Goal: Task Accomplishment & Management: Complete application form

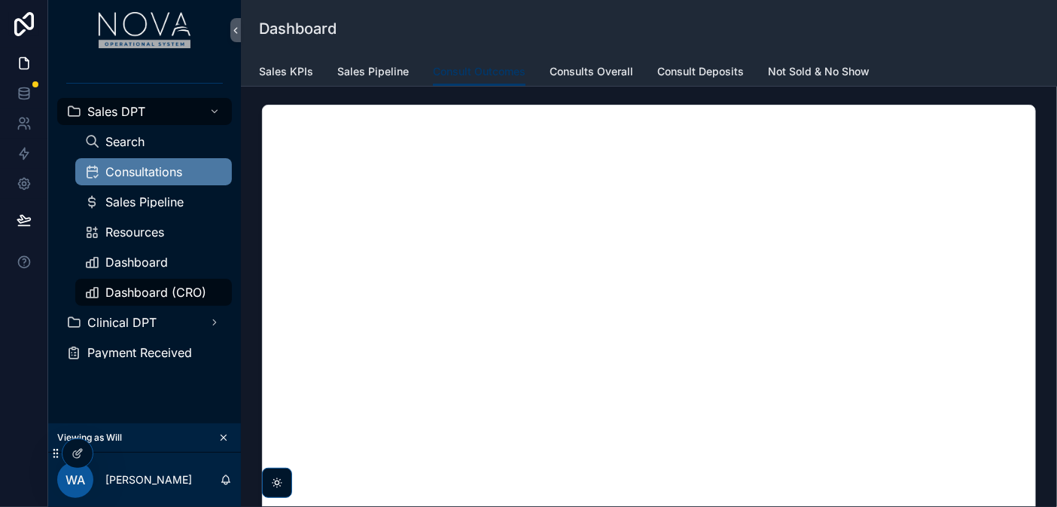
drag, startPoint x: 151, startPoint y: 172, endPoint x: 228, endPoint y: 156, distance: 79.2
click at [151, 172] on span "Consultations" at bounding box center [143, 172] width 77 height 12
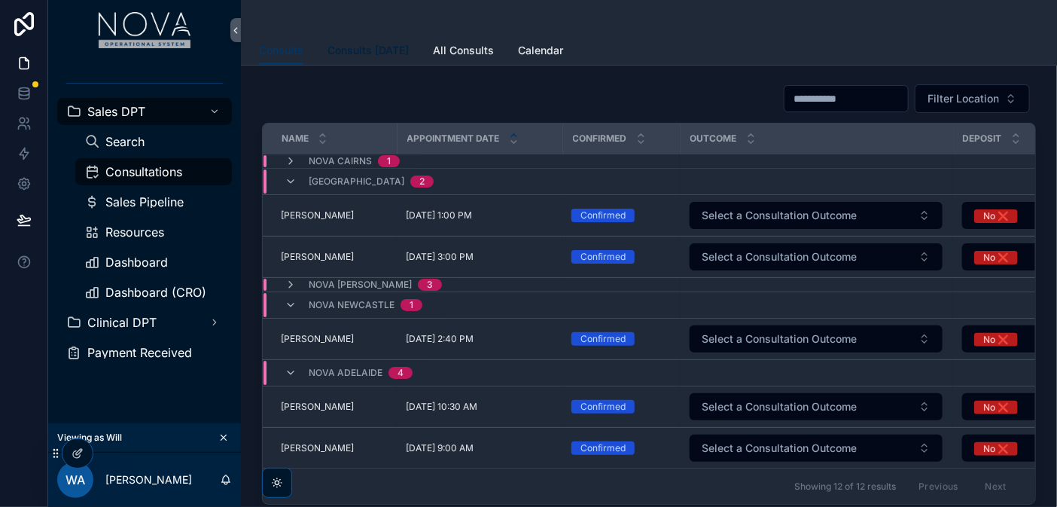
click at [366, 53] on span "Consults [DATE]" at bounding box center [368, 50] width 81 height 15
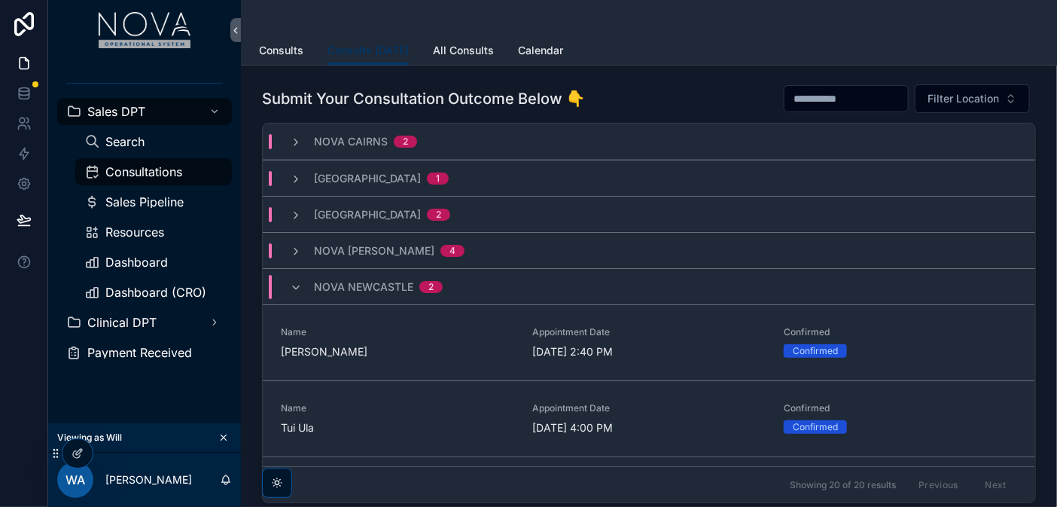
click at [351, 141] on span "Nova Cairns" at bounding box center [351, 141] width 74 height 15
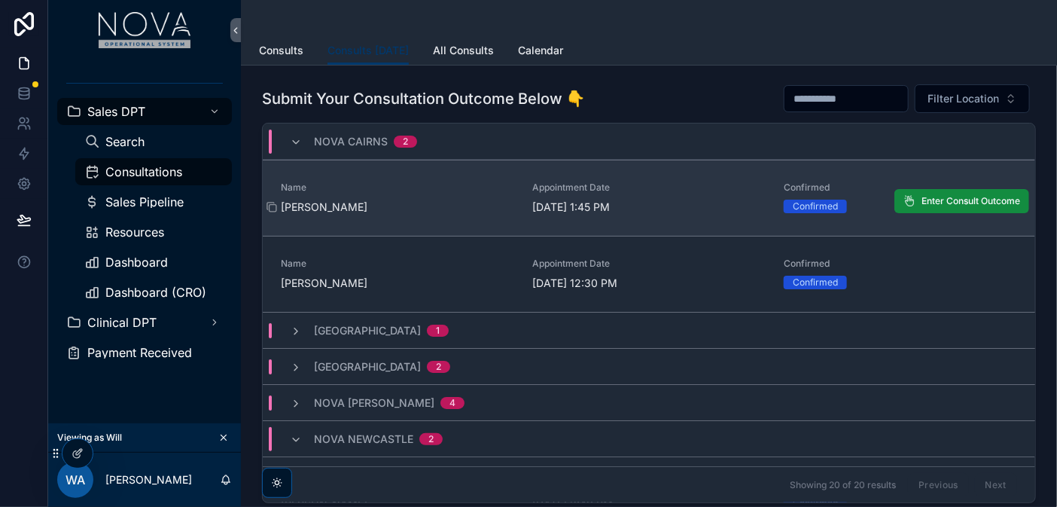
click at [307, 203] on span "[PERSON_NAME]" at bounding box center [397, 207] width 233 height 15
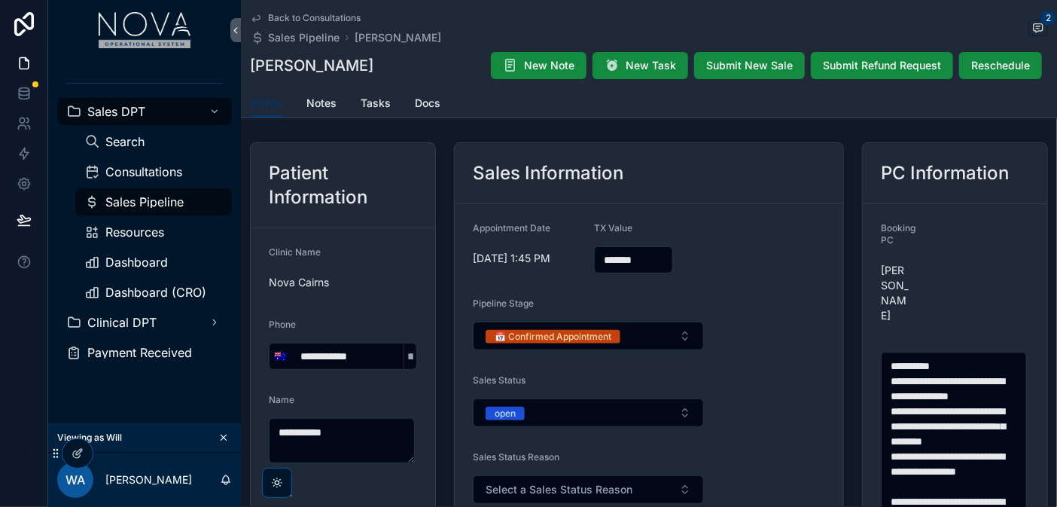
click at [331, 105] on span "Notes" at bounding box center [322, 103] width 30 height 15
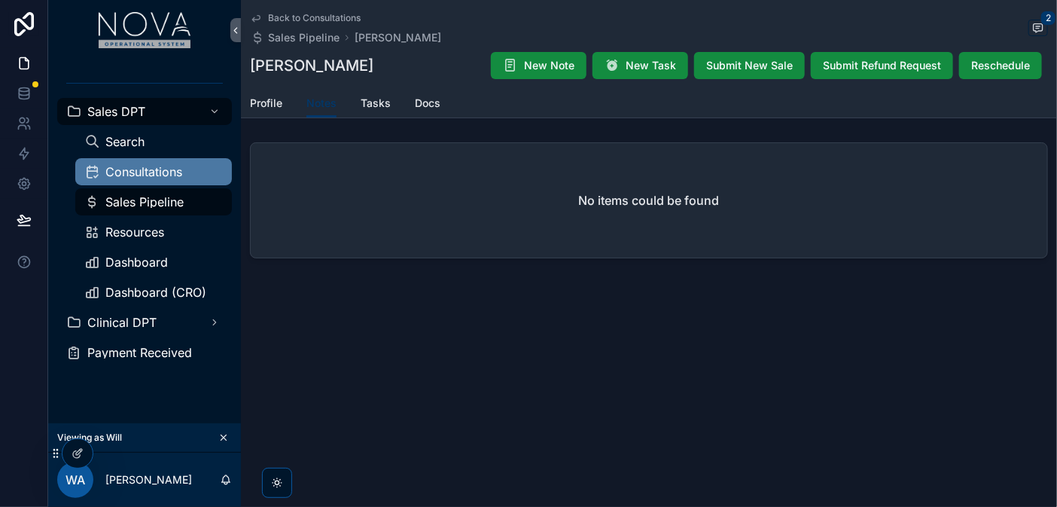
click at [154, 176] on span "Consultations" at bounding box center [143, 172] width 77 height 12
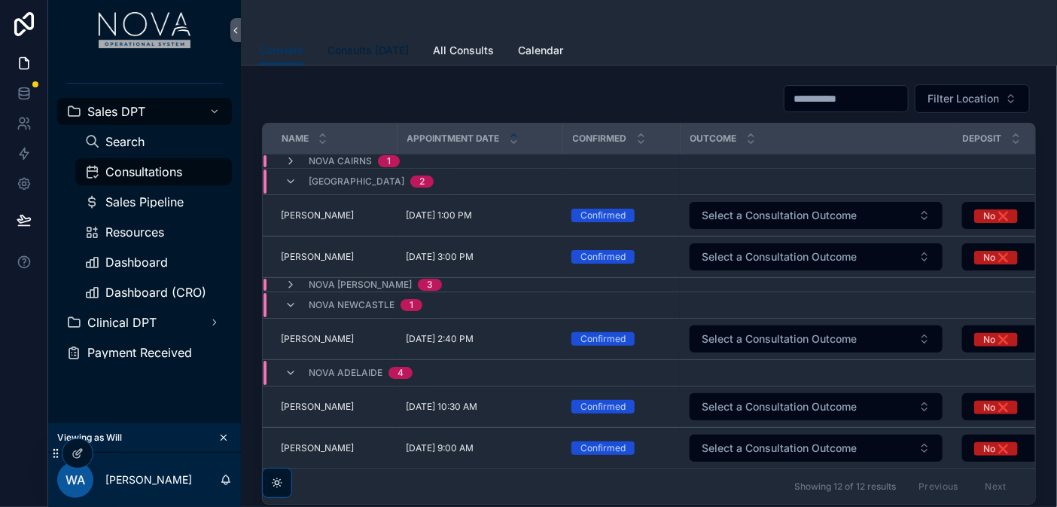
click at [386, 50] on span "Consults [DATE]" at bounding box center [368, 50] width 81 height 15
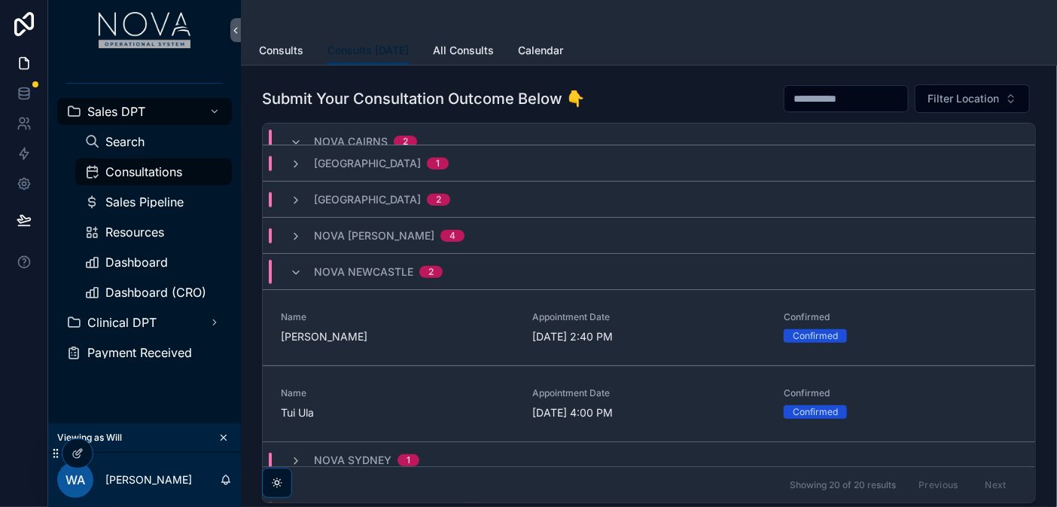
scroll to position [84, 0]
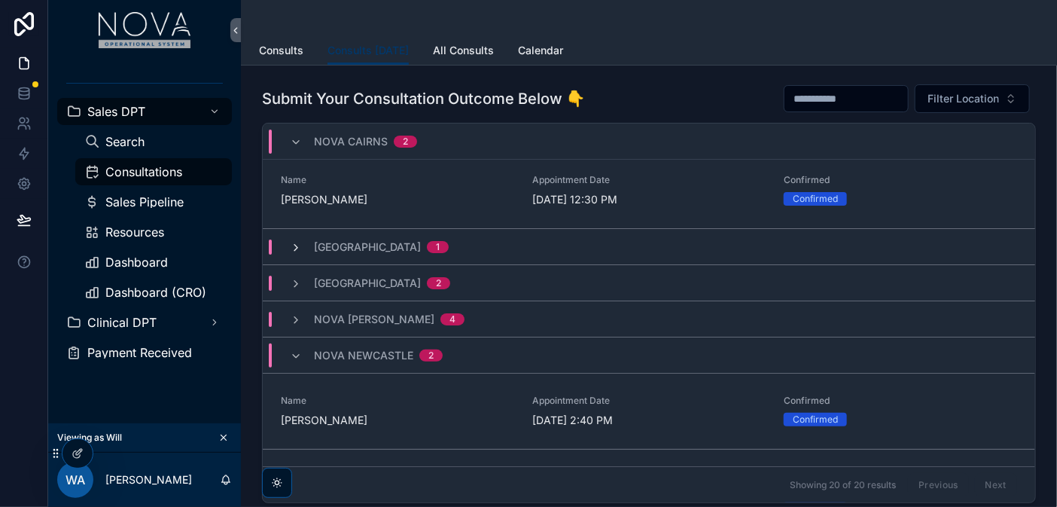
click at [291, 247] on icon "scrollable content" at bounding box center [296, 248] width 12 height 12
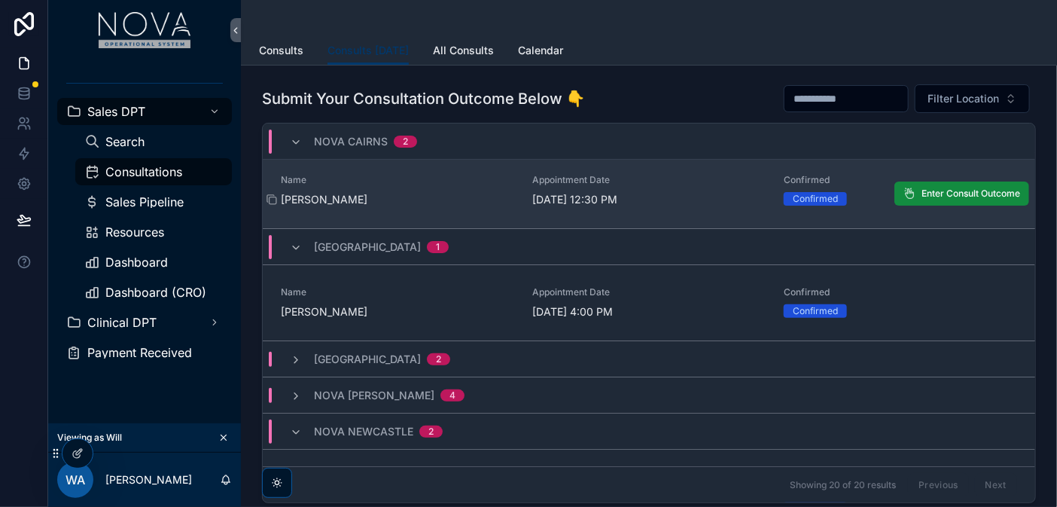
click at [295, 194] on span "[PERSON_NAME]" at bounding box center [397, 199] width 233 height 15
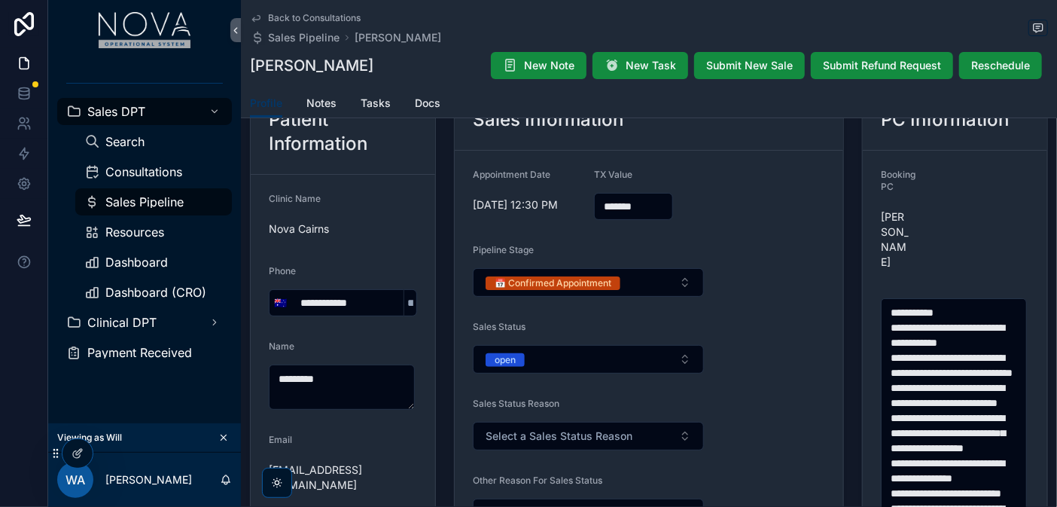
scroll to position [84, 0]
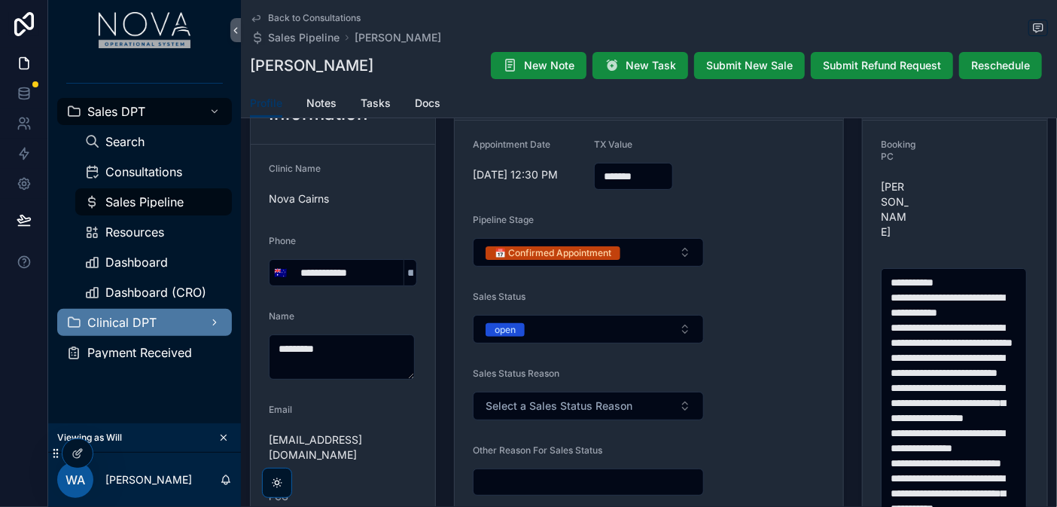
click at [145, 322] on span "Clinical DPT" at bounding box center [121, 322] width 69 height 12
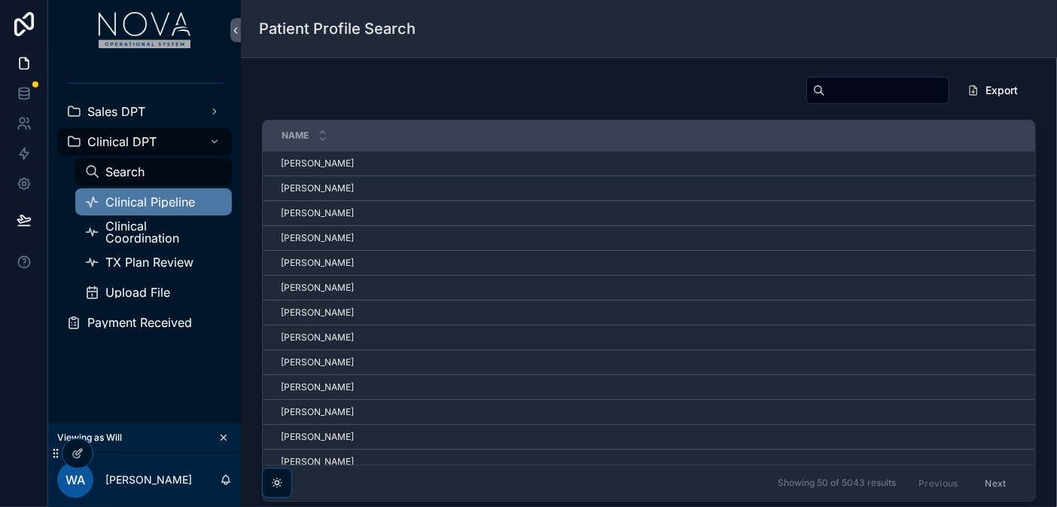
click at [162, 201] on span "Clinical Pipeline" at bounding box center [150, 202] width 90 height 12
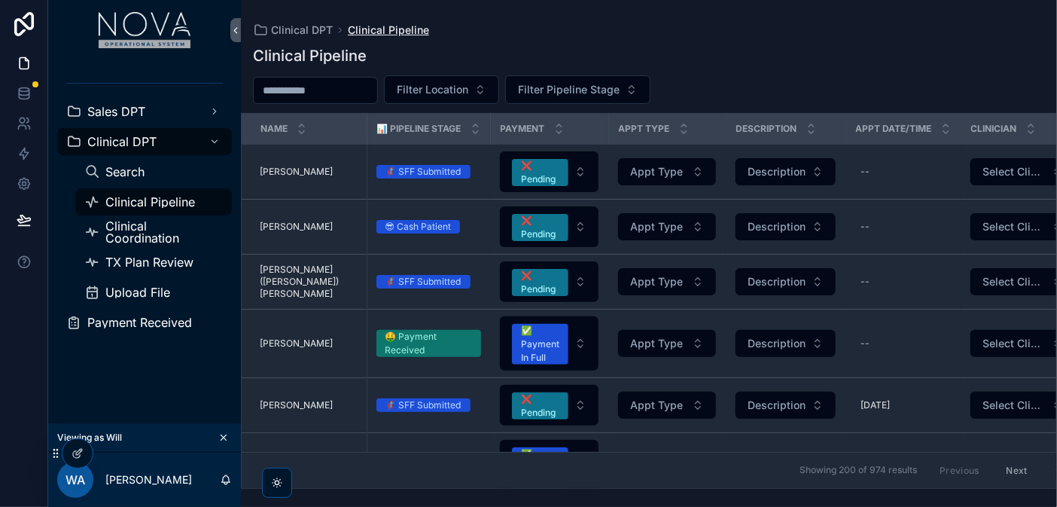
click at [407, 31] on span "Clinical Pipeline" at bounding box center [388, 30] width 81 height 15
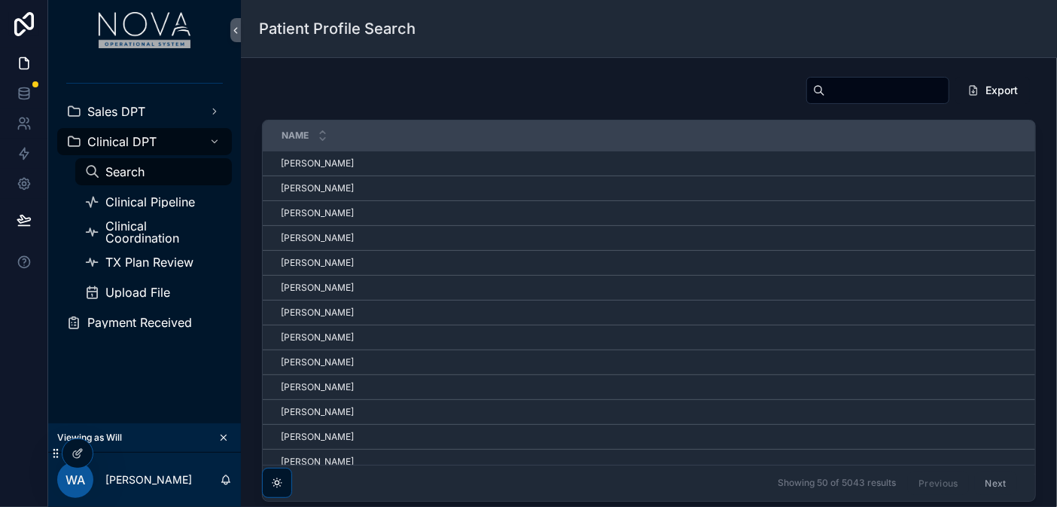
click at [681, 93] on div "Export" at bounding box center [649, 93] width 774 height 35
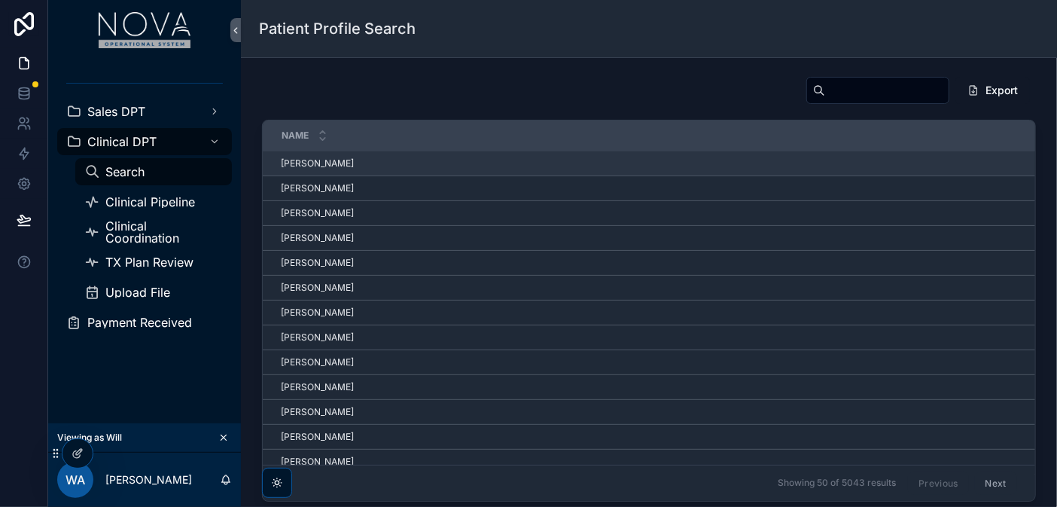
click at [311, 162] on span "[PERSON_NAME]" at bounding box center [317, 163] width 73 height 12
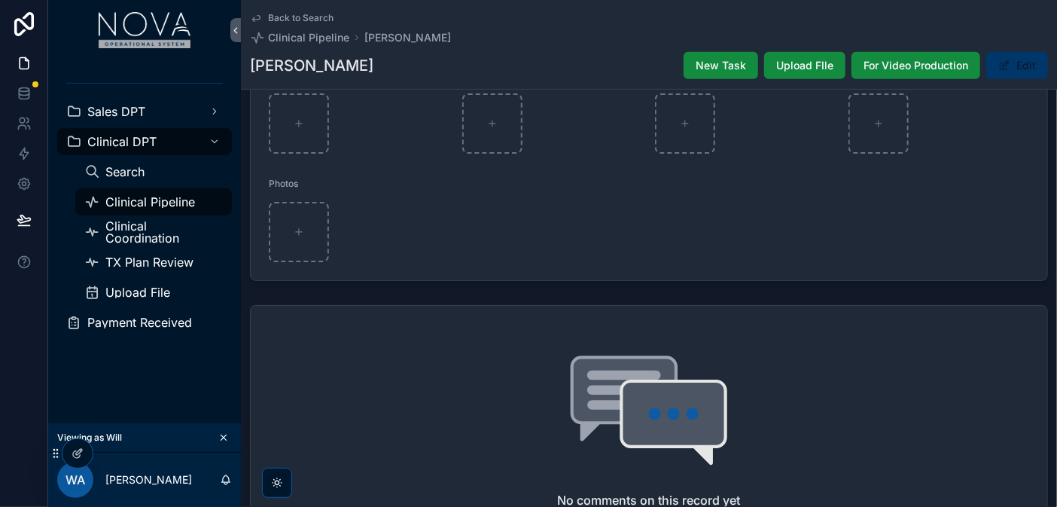
scroll to position [251, 0]
click at [724, 69] on span "New Task" at bounding box center [721, 65] width 50 height 15
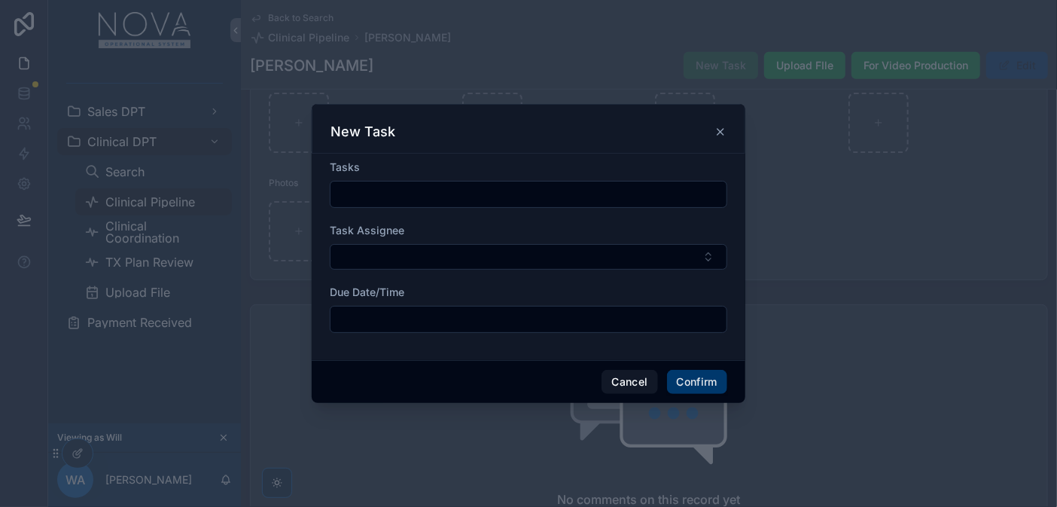
click at [720, 132] on icon at bounding box center [721, 132] width 6 height 6
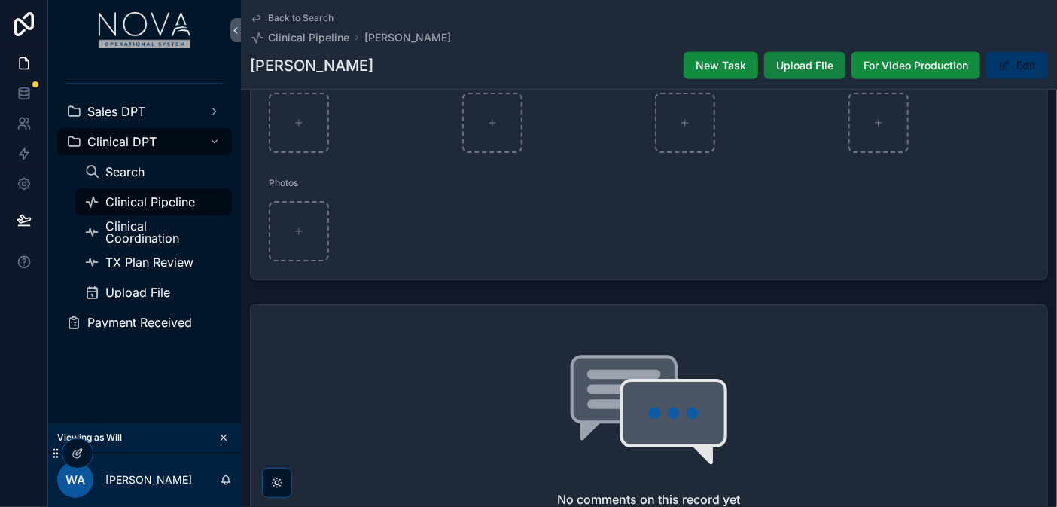
click at [782, 64] on span "Upload FIle" at bounding box center [804, 65] width 57 height 15
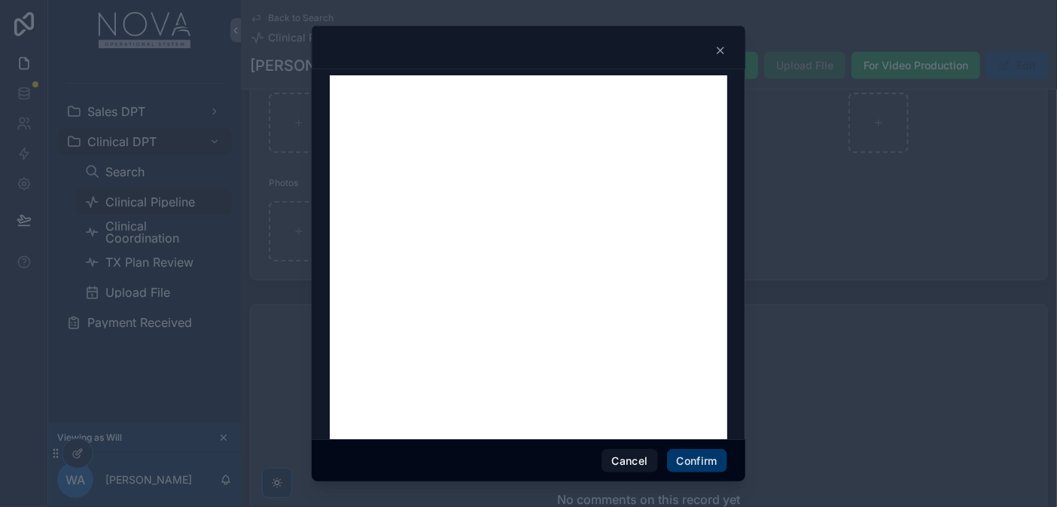
click at [712, 47] on div at bounding box center [529, 50] width 396 height 12
click at [717, 49] on icon at bounding box center [721, 50] width 12 height 12
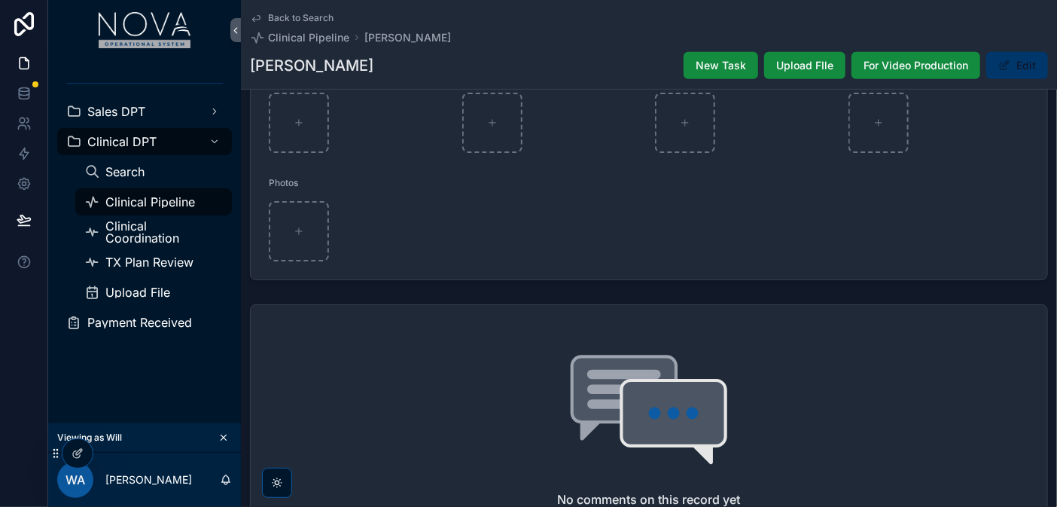
click at [881, 389] on div "No comments on this record yet" at bounding box center [649, 431] width 797 height 252
click at [162, 114] on div "Sales DPT" at bounding box center [144, 111] width 157 height 24
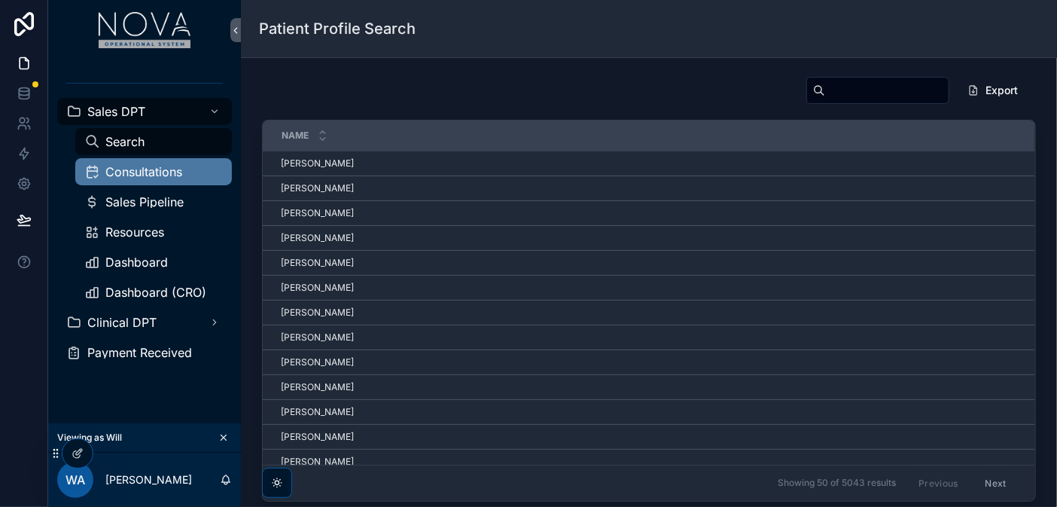
click at [148, 181] on div "Consultations" at bounding box center [153, 172] width 139 height 24
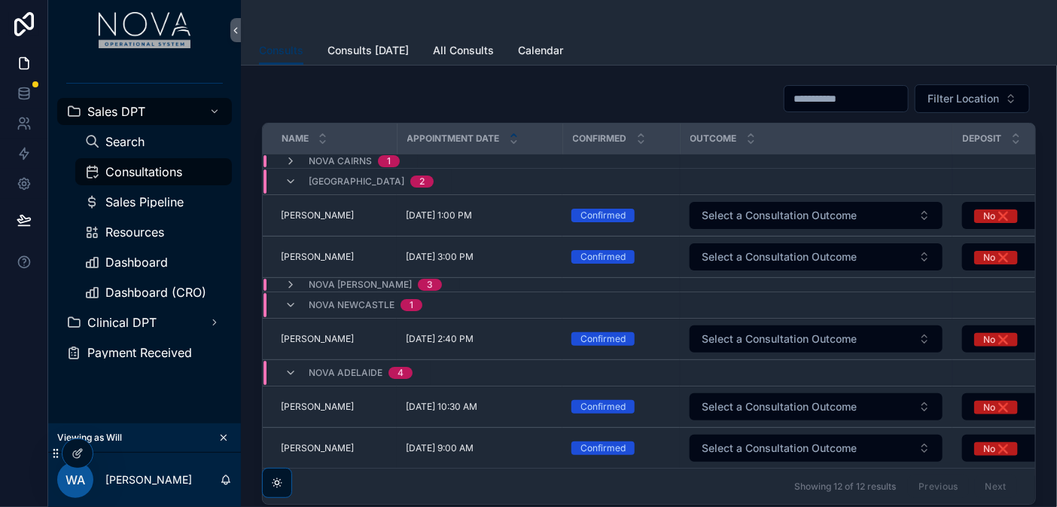
click at [319, 178] on span "[GEOGRAPHIC_DATA]" at bounding box center [357, 181] width 96 height 12
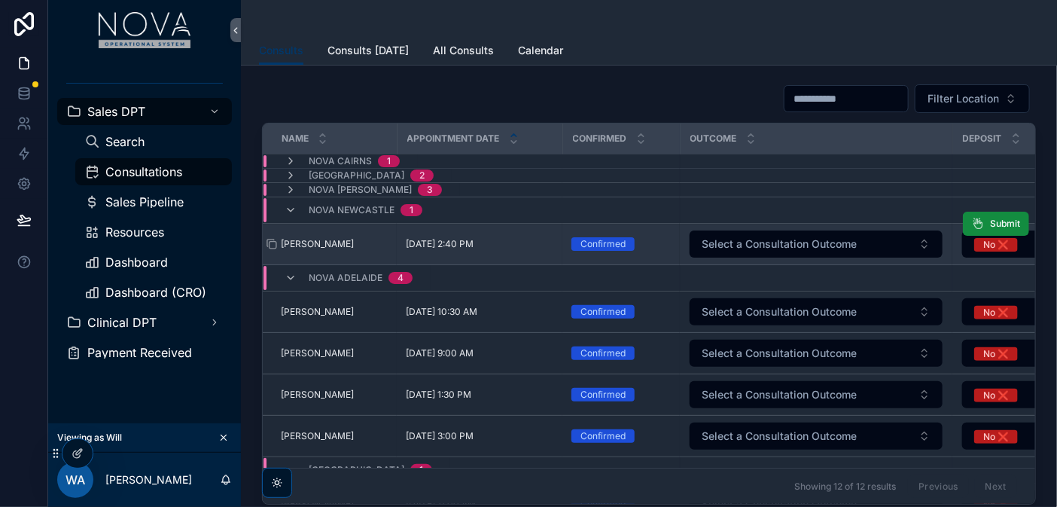
click at [316, 242] on span "[PERSON_NAME]" at bounding box center [317, 244] width 73 height 12
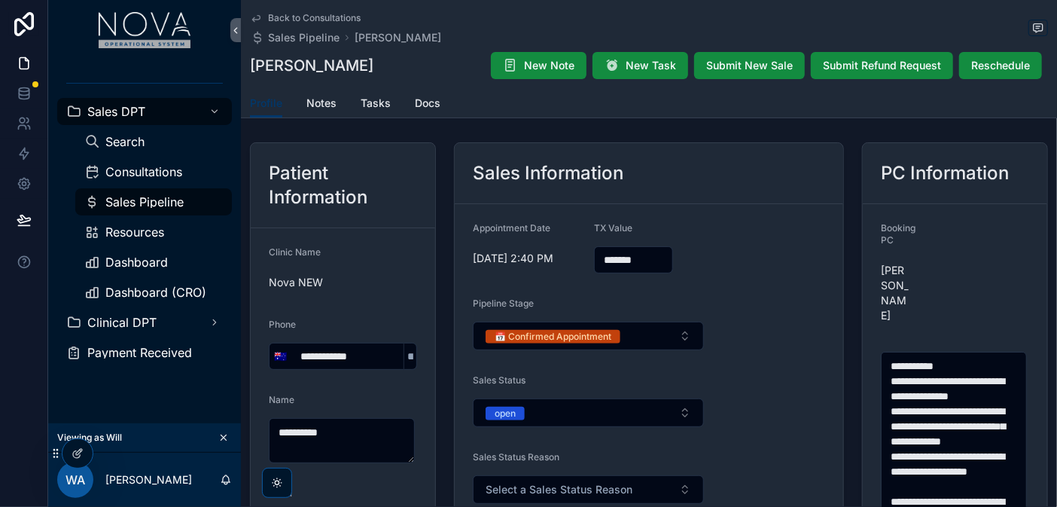
click at [727, 68] on span "Submit New Sale" at bounding box center [749, 65] width 87 height 15
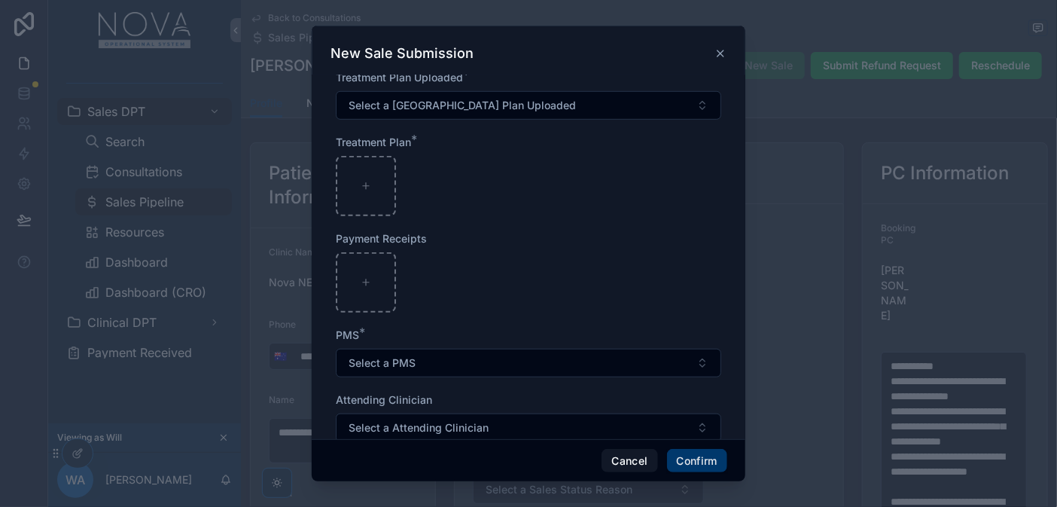
scroll to position [486, 0]
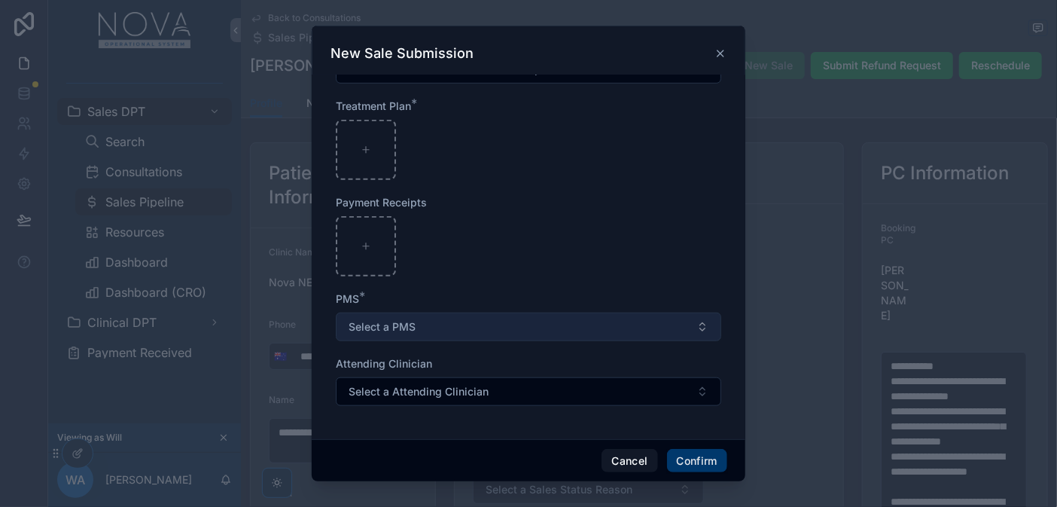
click at [688, 324] on button "Select a PMS" at bounding box center [529, 327] width 386 height 29
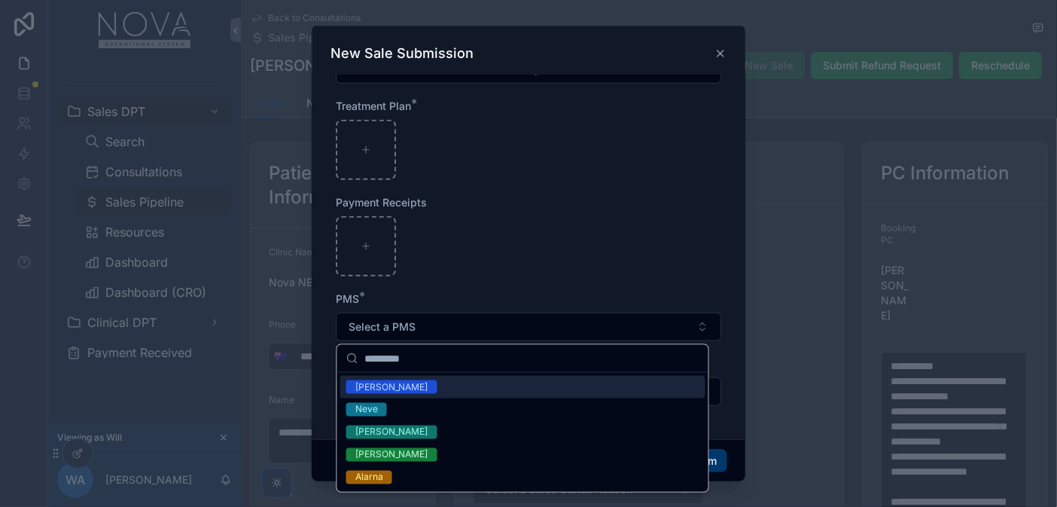
click at [691, 270] on div at bounding box center [529, 246] width 386 height 60
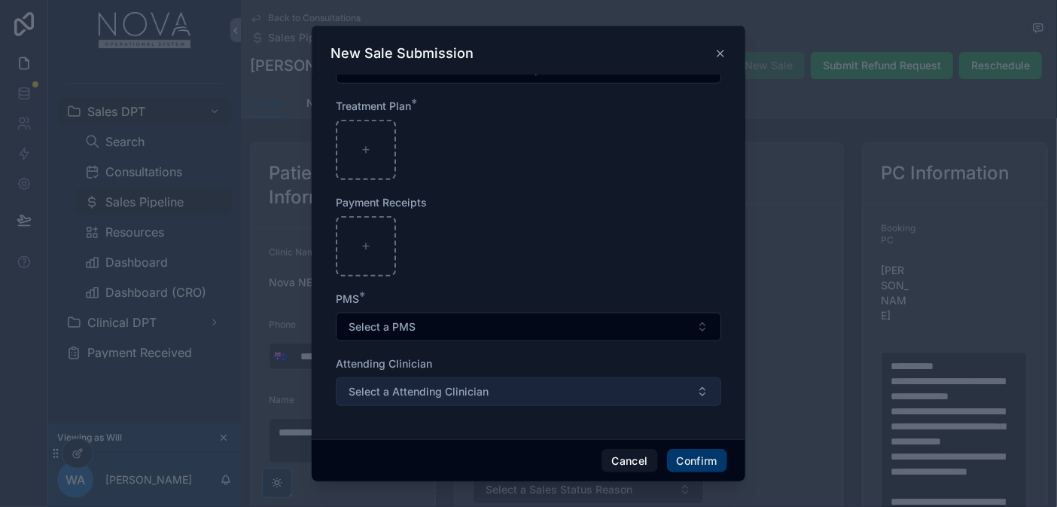
click at [695, 392] on button "Select a Attending Clinician" at bounding box center [529, 391] width 386 height 29
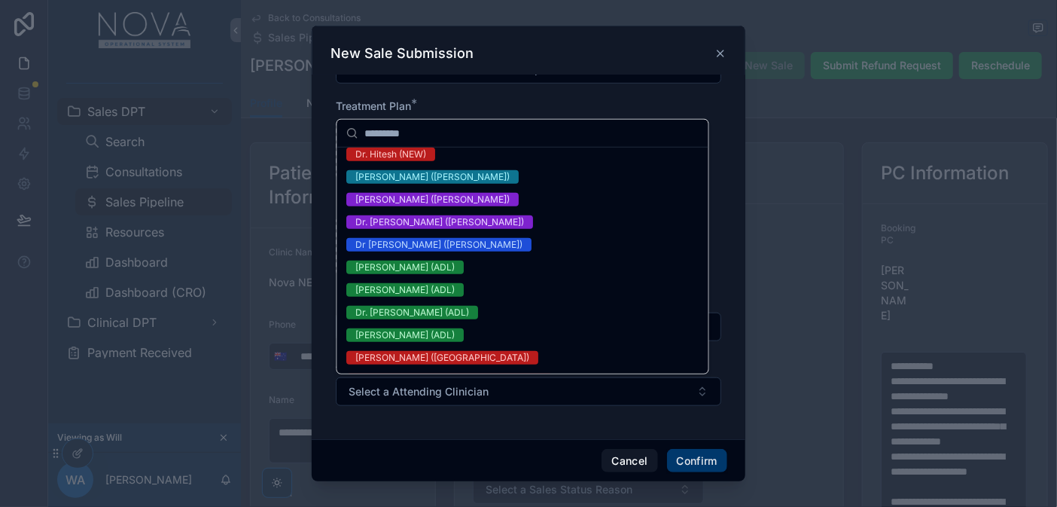
scroll to position [321, 0]
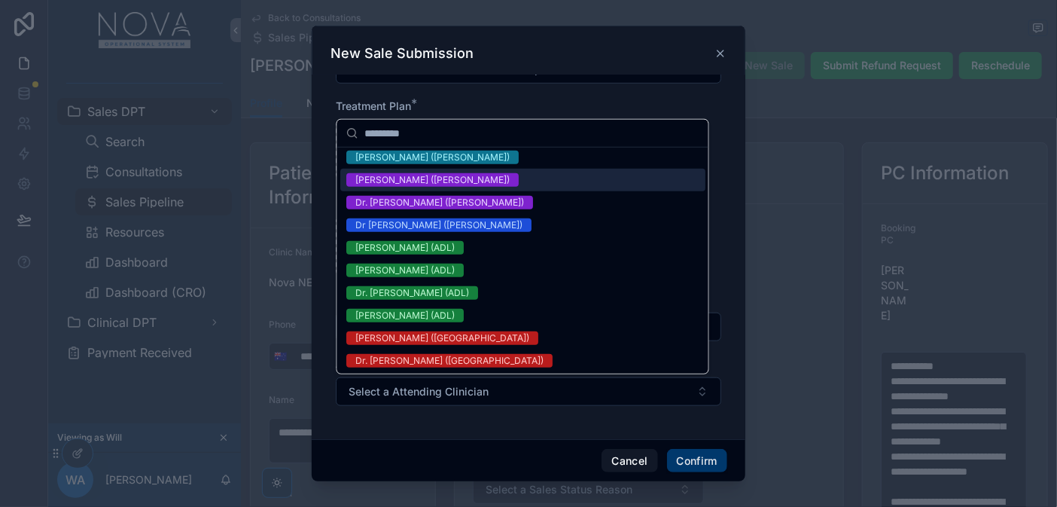
click at [718, 54] on icon at bounding box center [721, 53] width 12 height 12
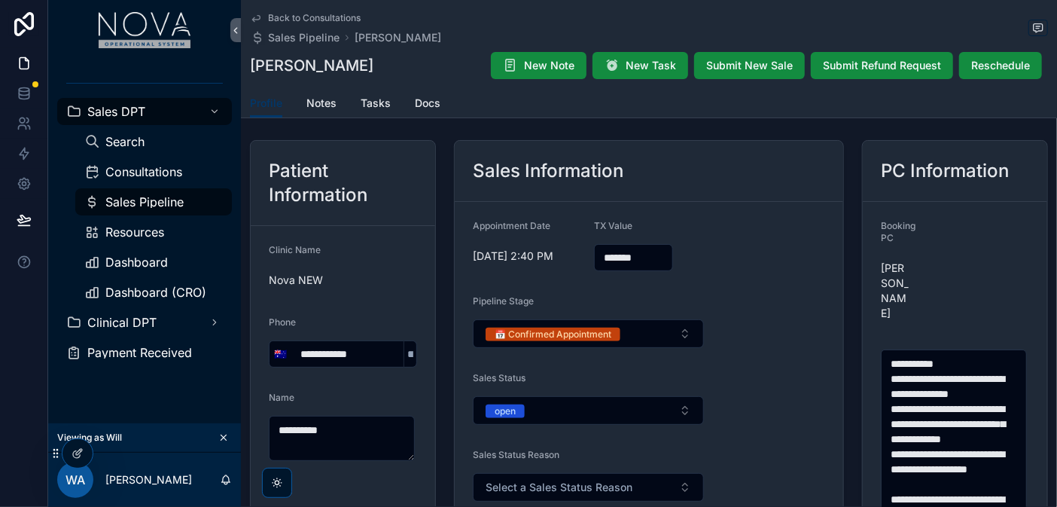
scroll to position [0, 0]
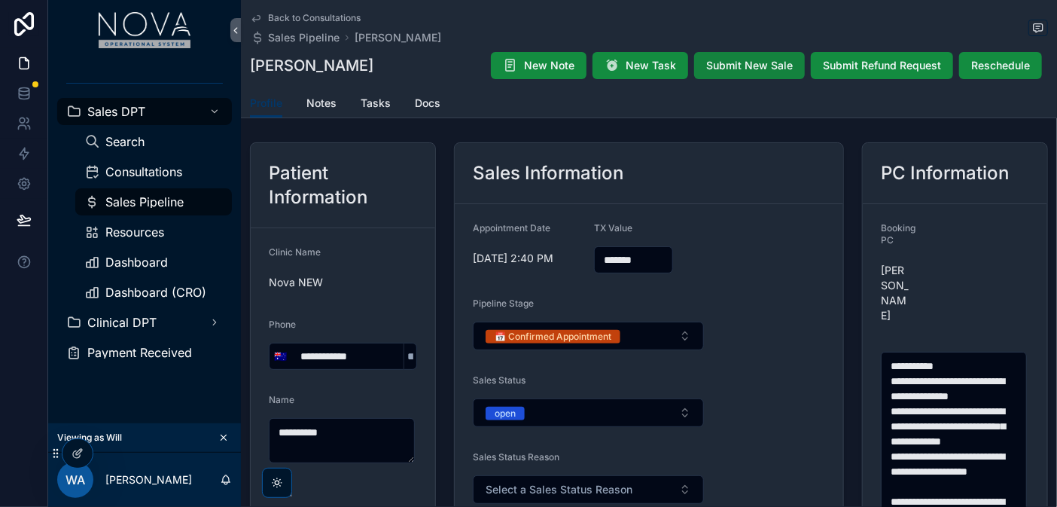
click at [764, 66] on span "Submit New Sale" at bounding box center [749, 65] width 87 height 15
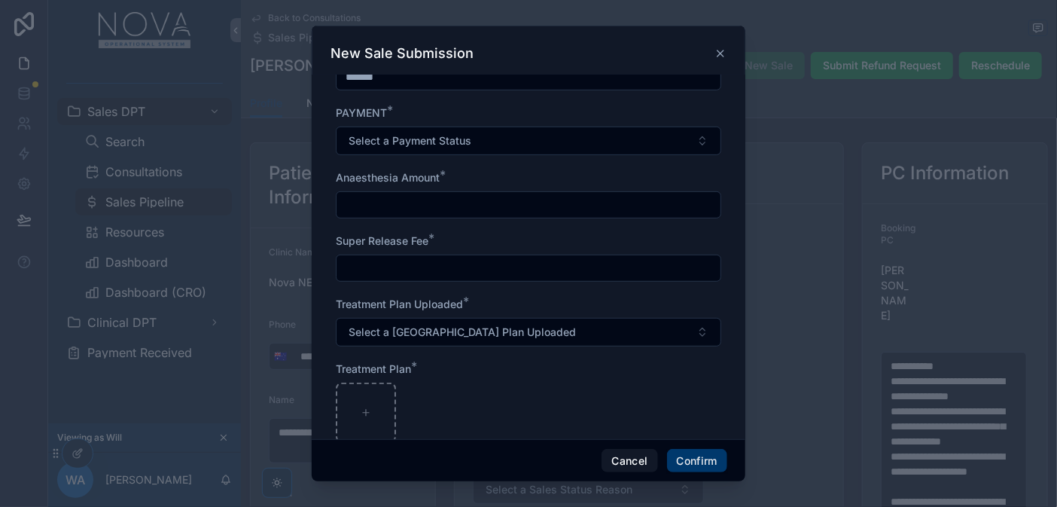
scroll to position [334, 0]
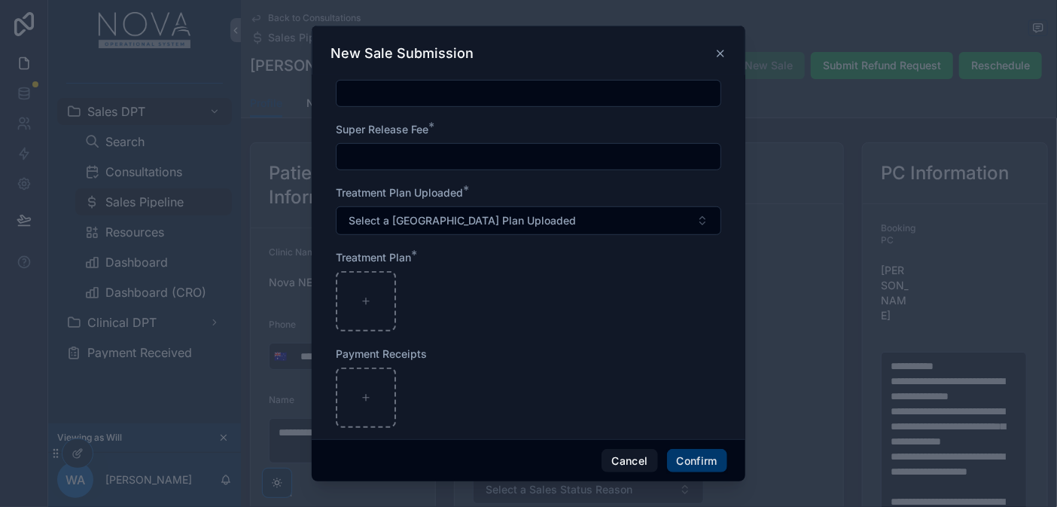
click at [716, 54] on icon at bounding box center [721, 53] width 12 height 12
